Goal: Task Accomplishment & Management: Manage account settings

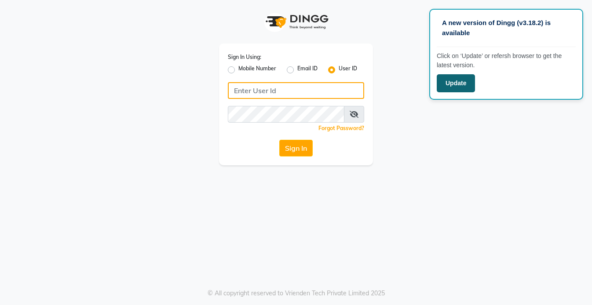
type input "koisalon"
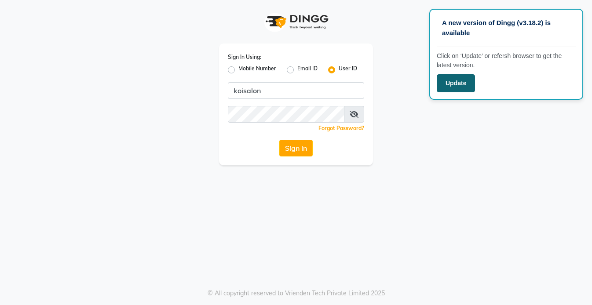
click at [469, 86] on button "Update" at bounding box center [456, 83] width 38 height 18
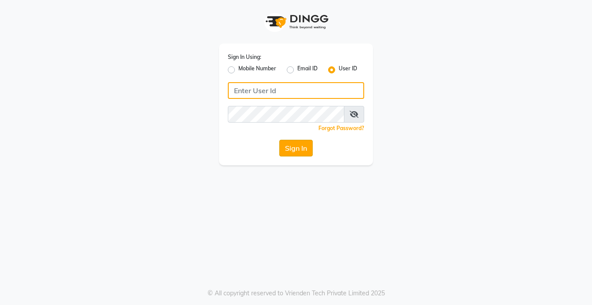
type input "koisalon"
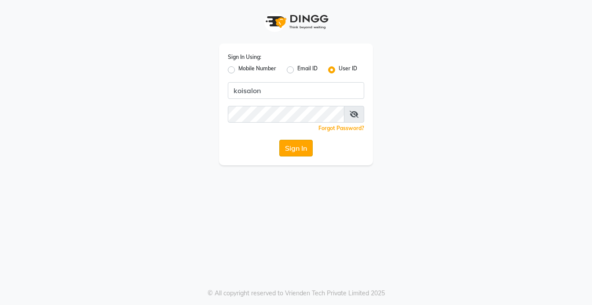
click at [293, 150] on button "Sign In" at bounding box center [295, 148] width 33 height 17
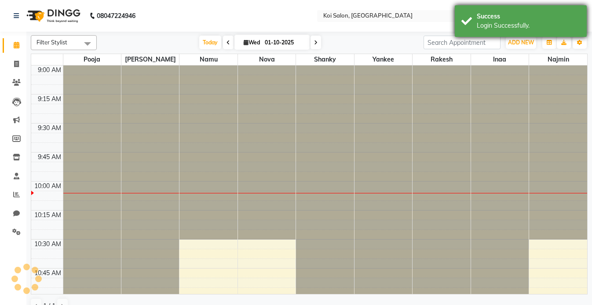
click at [487, 25] on div "Login Successfully." at bounding box center [528, 25] width 103 height 9
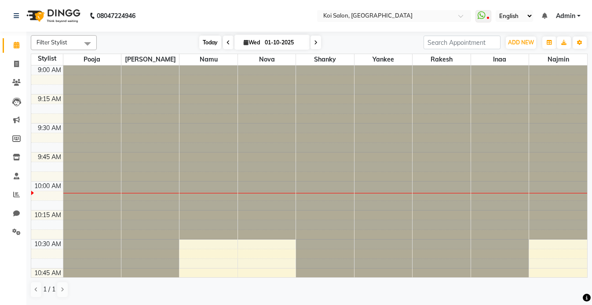
click at [216, 43] on span "Today" at bounding box center [210, 43] width 22 height 14
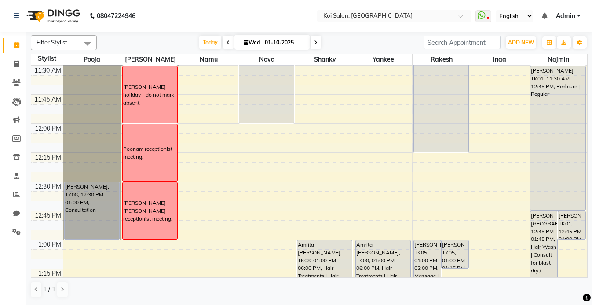
scroll to position [180, 0]
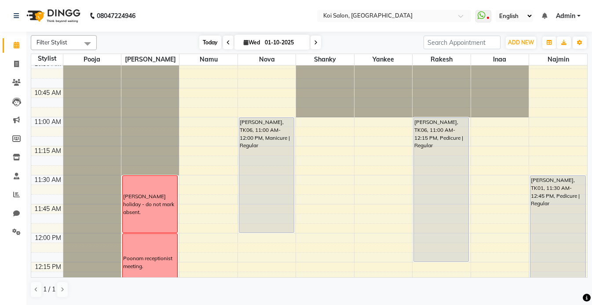
click at [209, 46] on span "Today" at bounding box center [210, 43] width 22 height 14
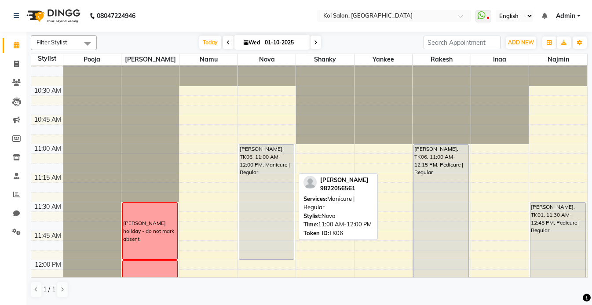
scroll to position [123, 0]
